Goal: Task Accomplishment & Management: Manage account settings

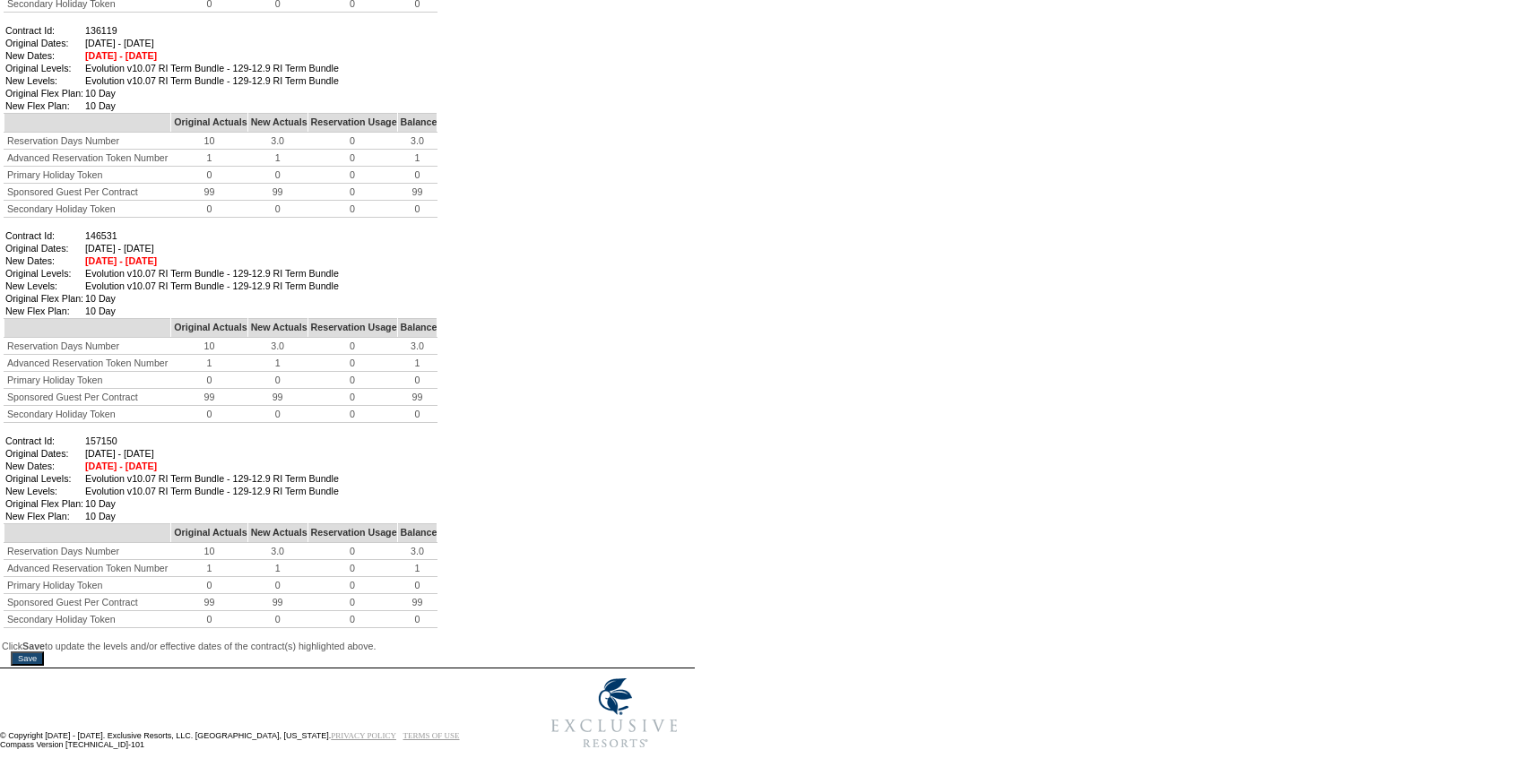
scroll to position [1231, 0]
click at [44, 651] on input "Save" at bounding box center [27, 658] width 33 height 15
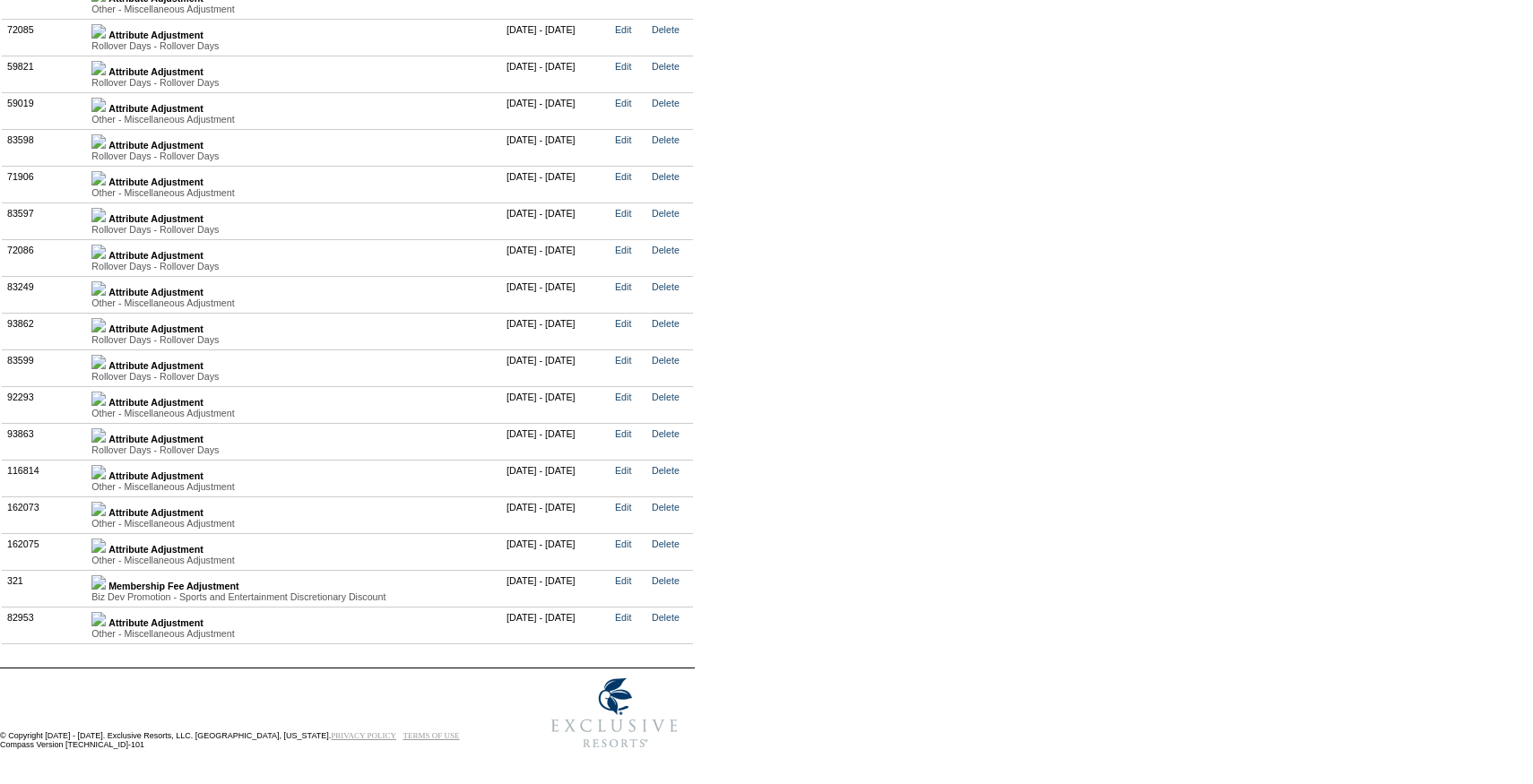
scroll to position [4030, 0]
click at [106, 545] on img at bounding box center [98, 545] width 15 height 15
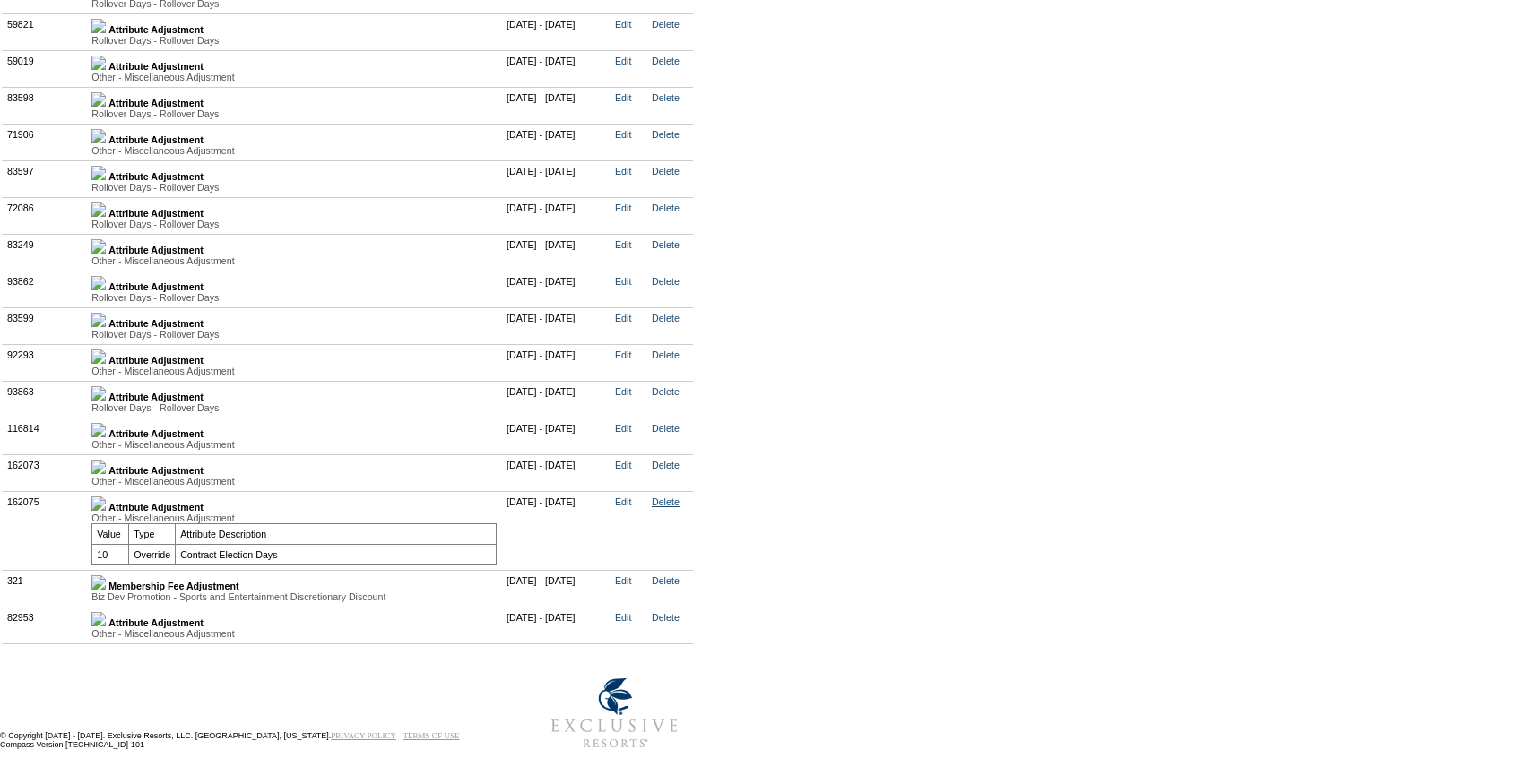
click at [680, 507] on link "Delete" at bounding box center [665, 502] width 28 height 11
click at [106, 474] on img at bounding box center [98, 467] width 15 height 15
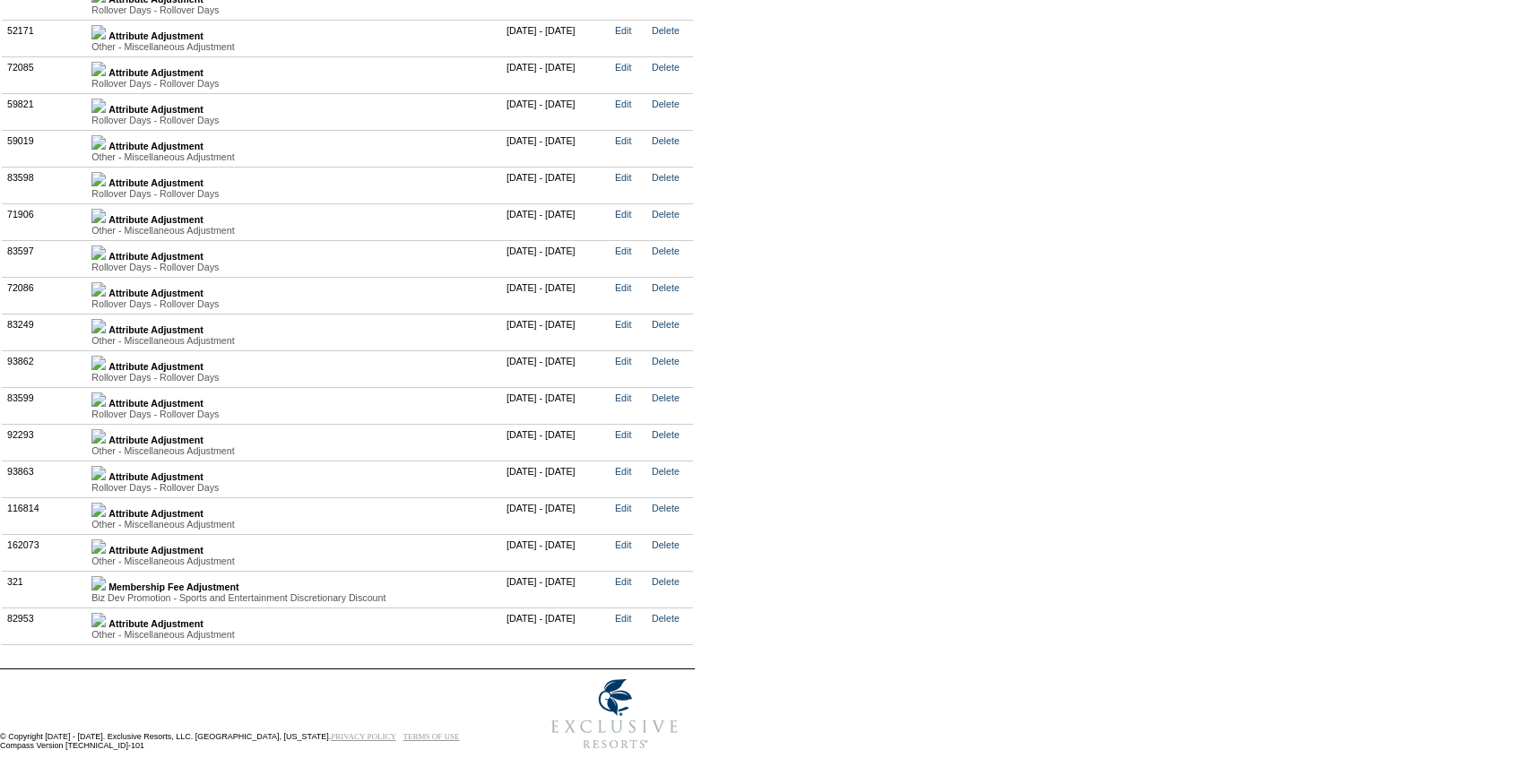
click at [106, 554] on img at bounding box center [98, 546] width 15 height 15
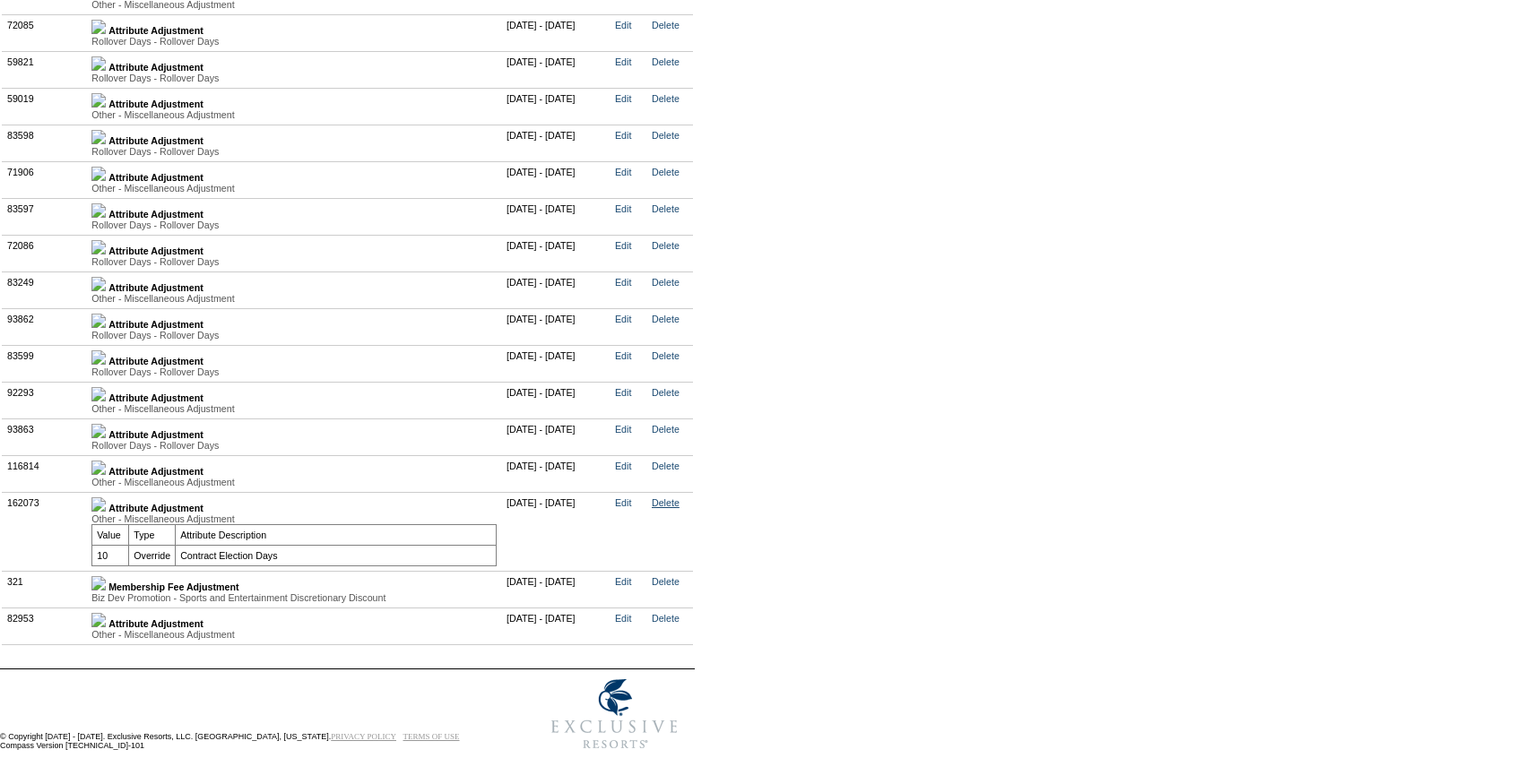
click at [680, 508] on link "Delete" at bounding box center [665, 503] width 28 height 11
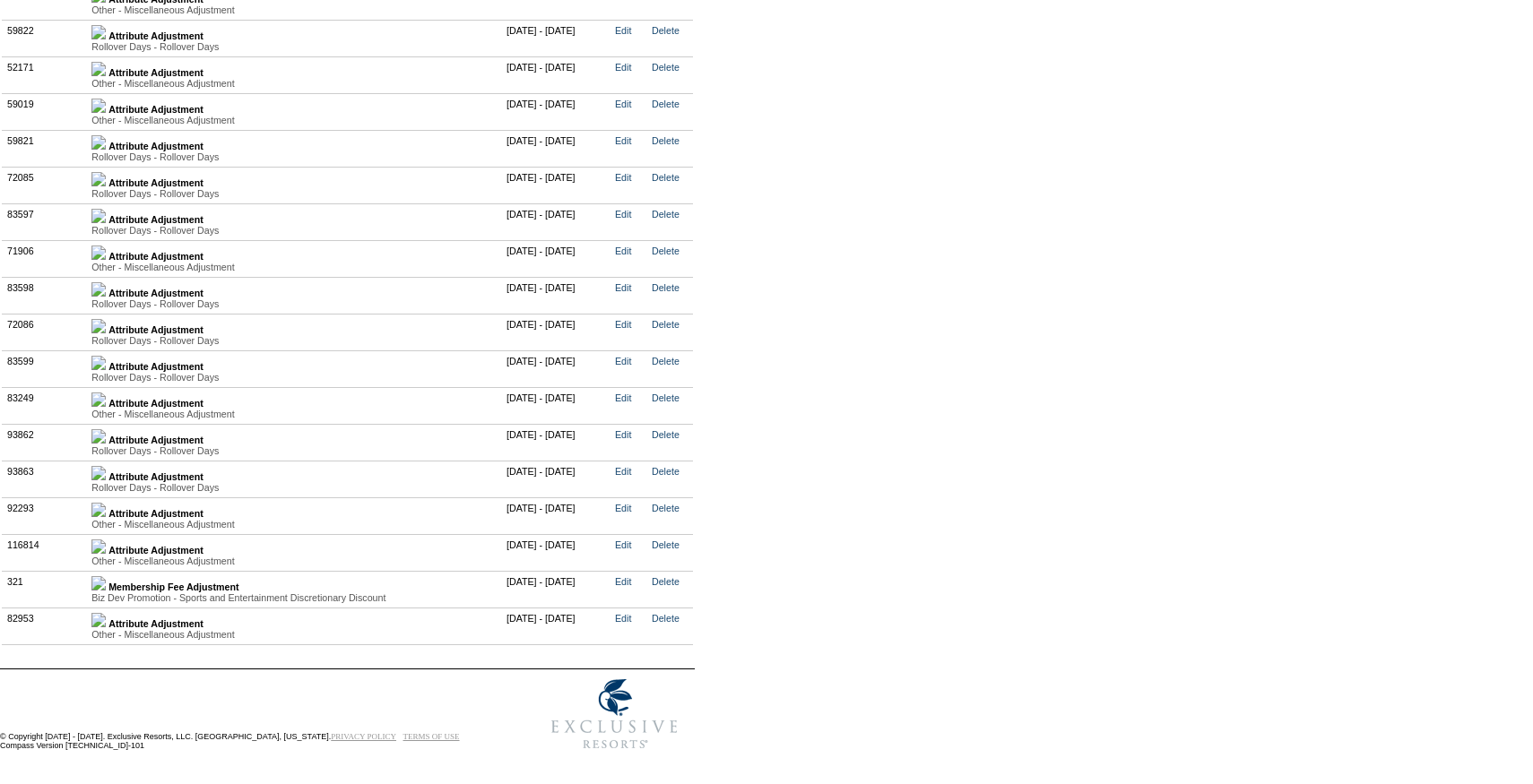
click at [106, 624] on img at bounding box center [98, 620] width 15 height 15
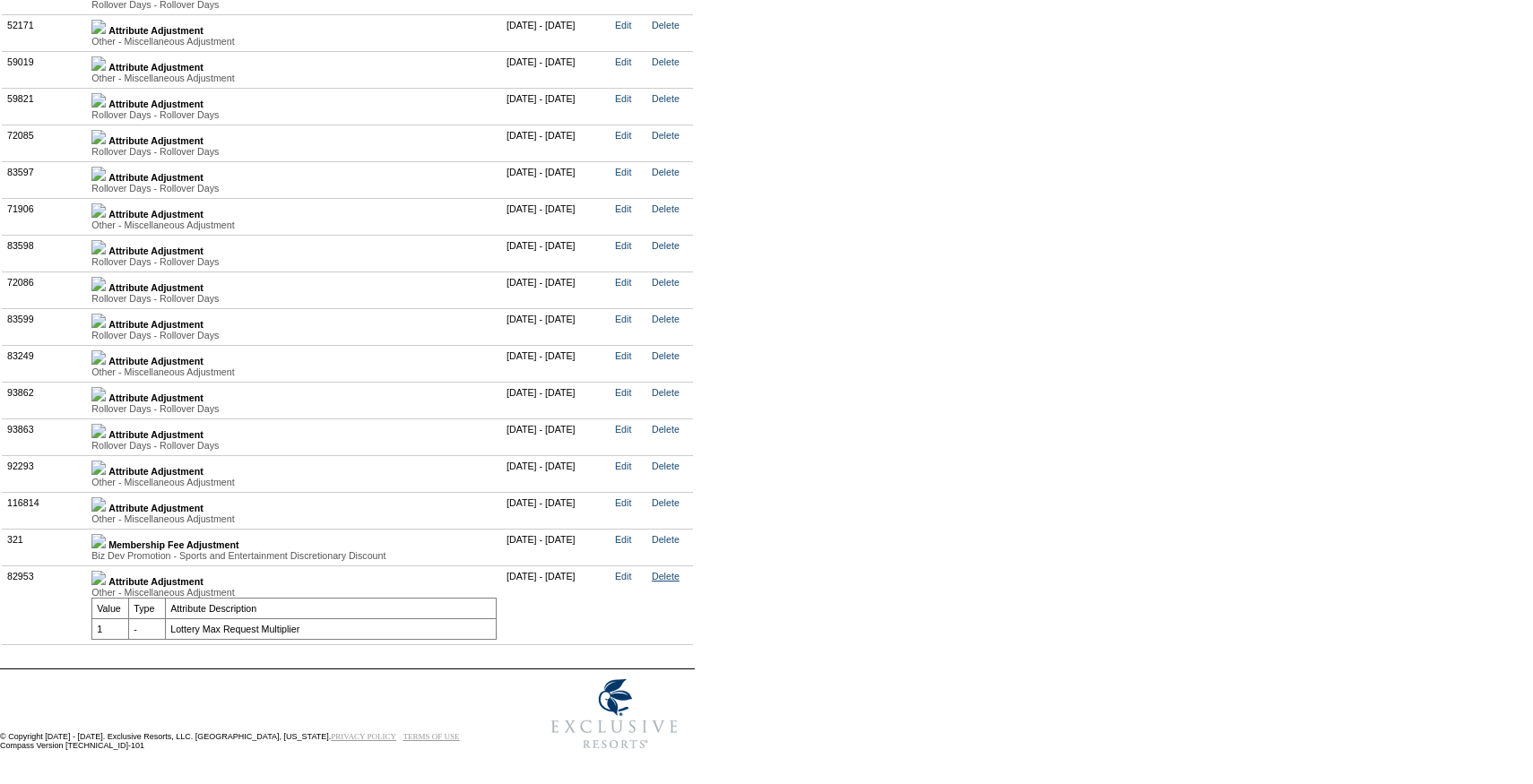
click at [680, 582] on link "Delete" at bounding box center [665, 576] width 28 height 11
